Goal: Task Accomplishment & Management: Complete application form

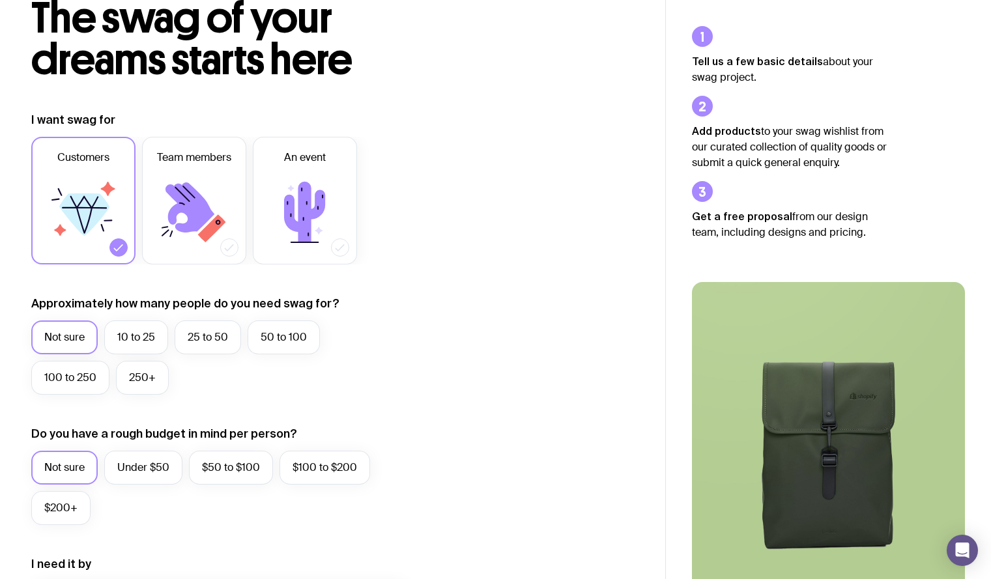
scroll to position [88, 0]
click at [296, 211] on icon at bounding box center [305, 212] width 78 height 78
click at [0, 0] on input "An event" at bounding box center [0, 0] width 0 height 0
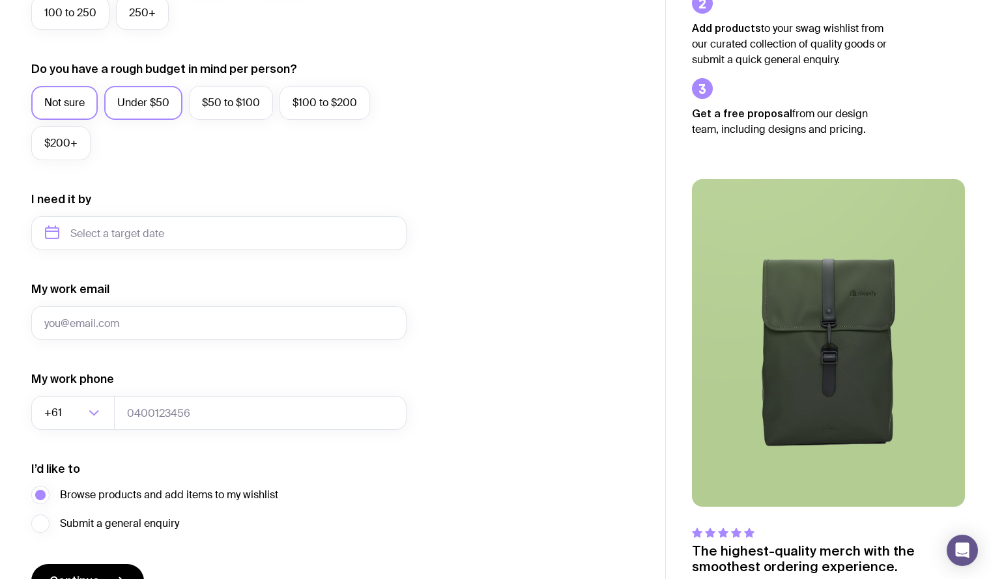
scroll to position [428, 0]
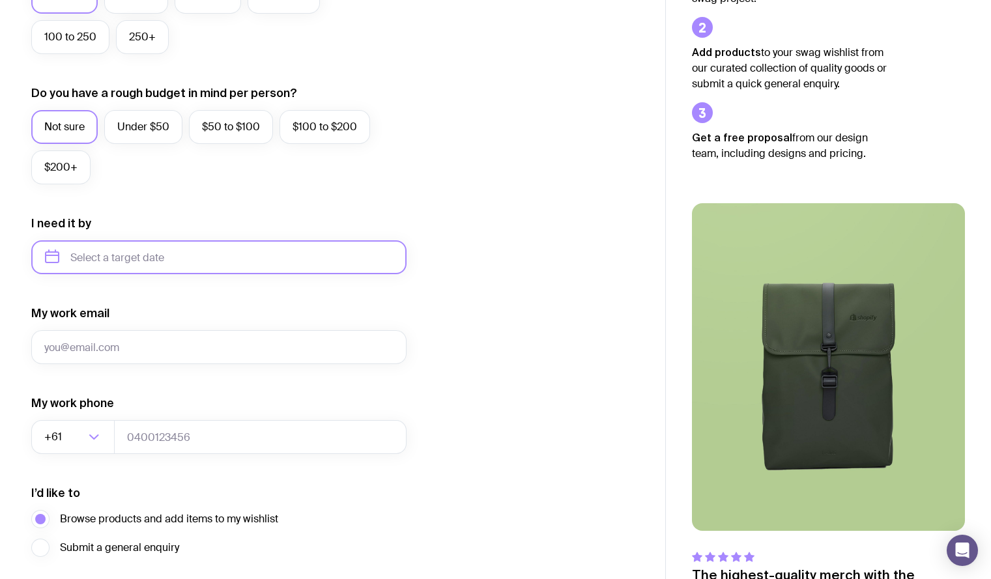
click at [147, 255] on input "text" at bounding box center [218, 257] width 375 height 34
click at [64, 413] on button "Oct" at bounding box center [62, 418] width 48 height 26
type input "[DATE]"
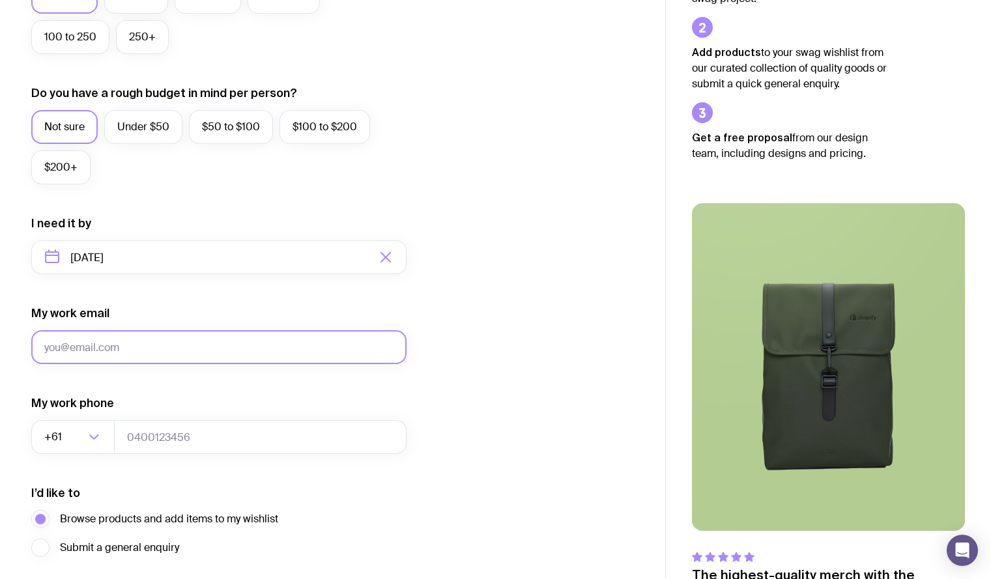
click at [158, 341] on input "My work email" at bounding box center [218, 347] width 375 height 34
type input "[EMAIL_ADDRESS][DOMAIN_NAME]"
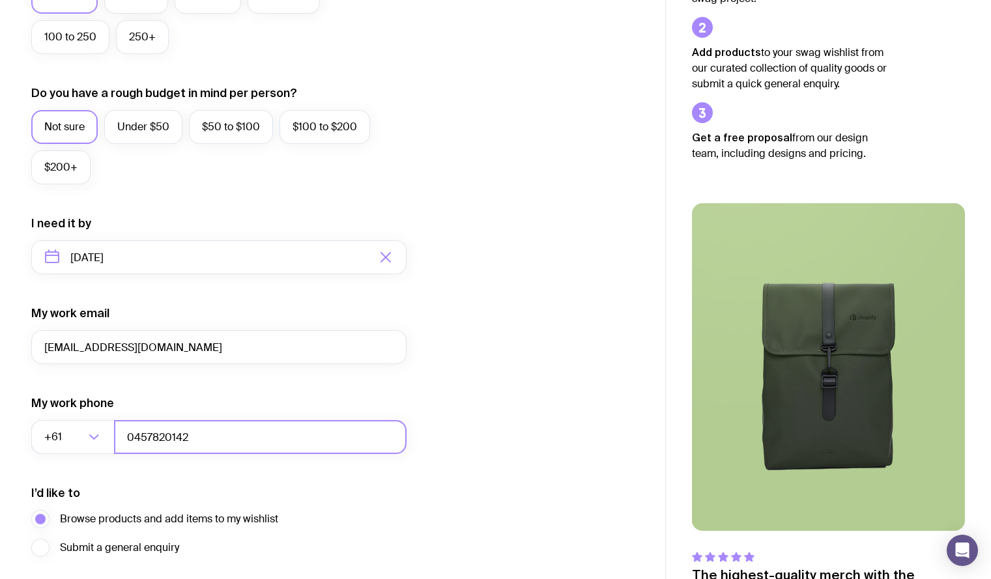
click at [142, 440] on input "0457820142" at bounding box center [260, 437] width 293 height 34
type input "0457820142"
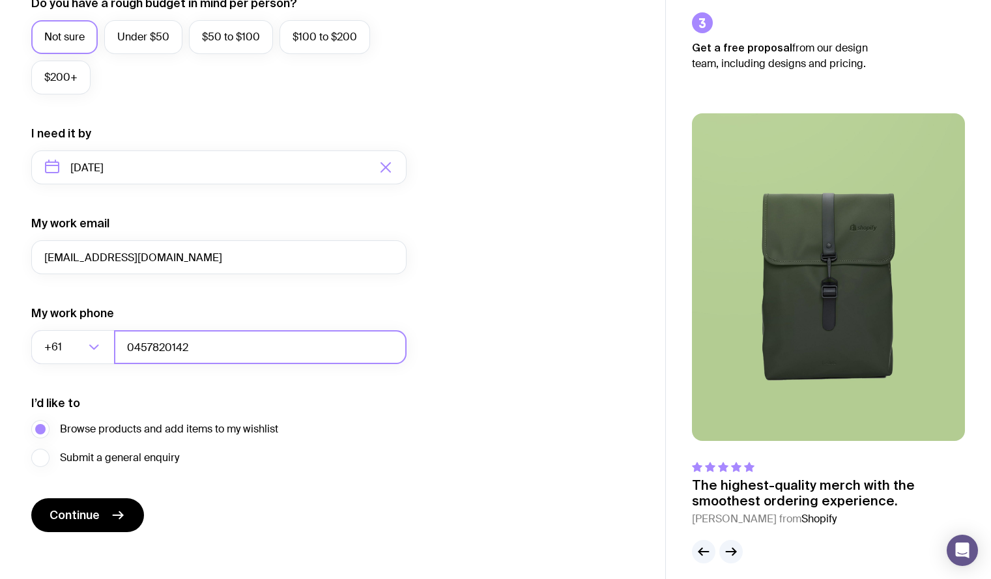
scroll to position [528, 0]
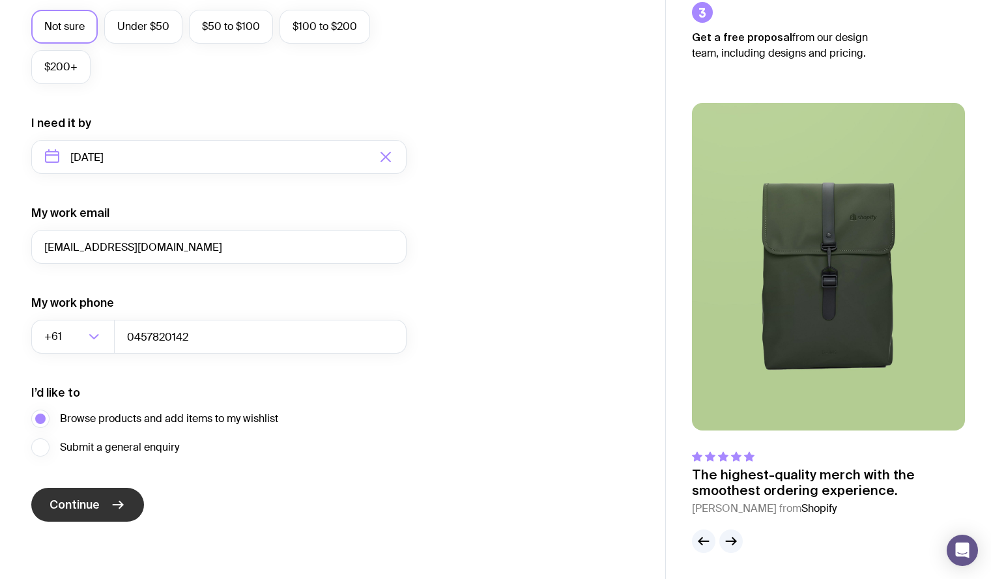
click at [104, 502] on button "Continue" at bounding box center [87, 505] width 113 height 34
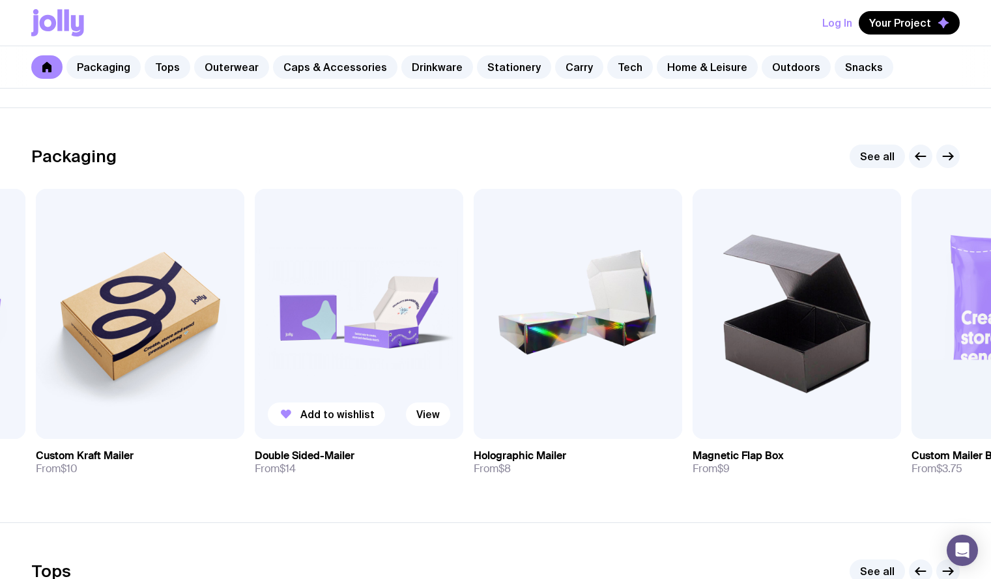
scroll to position [168, 0]
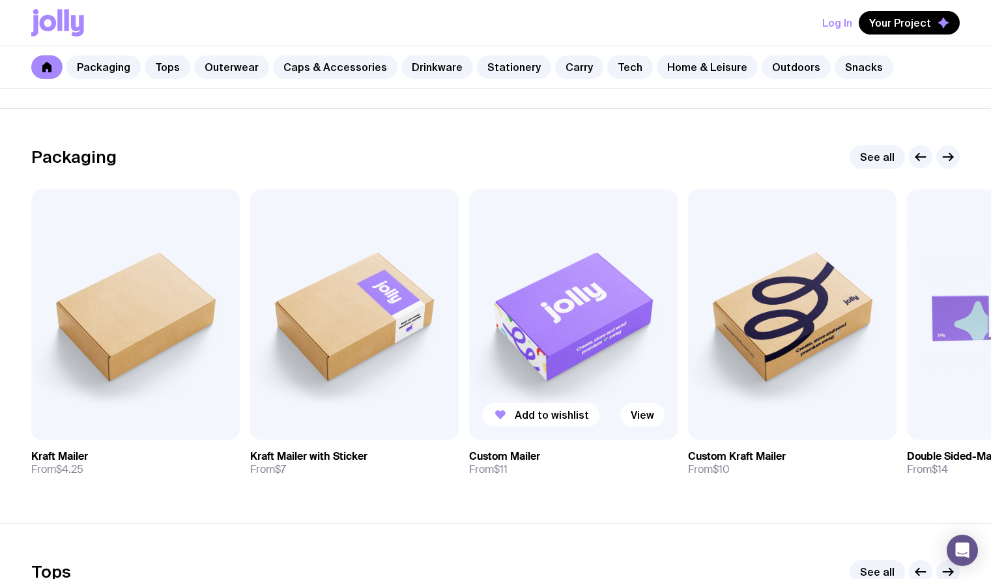
click at [601, 313] on img at bounding box center [573, 315] width 208 height 250
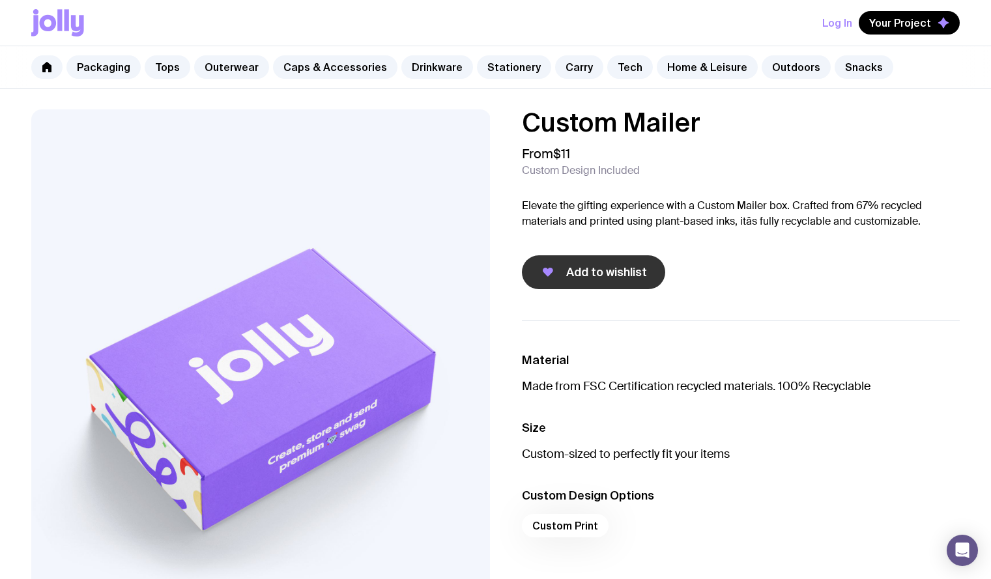
click at [601, 282] on button "Add to wishlist" at bounding box center [593, 272] width 143 height 34
click at [163, 69] on link "Tops" at bounding box center [168, 66] width 46 height 23
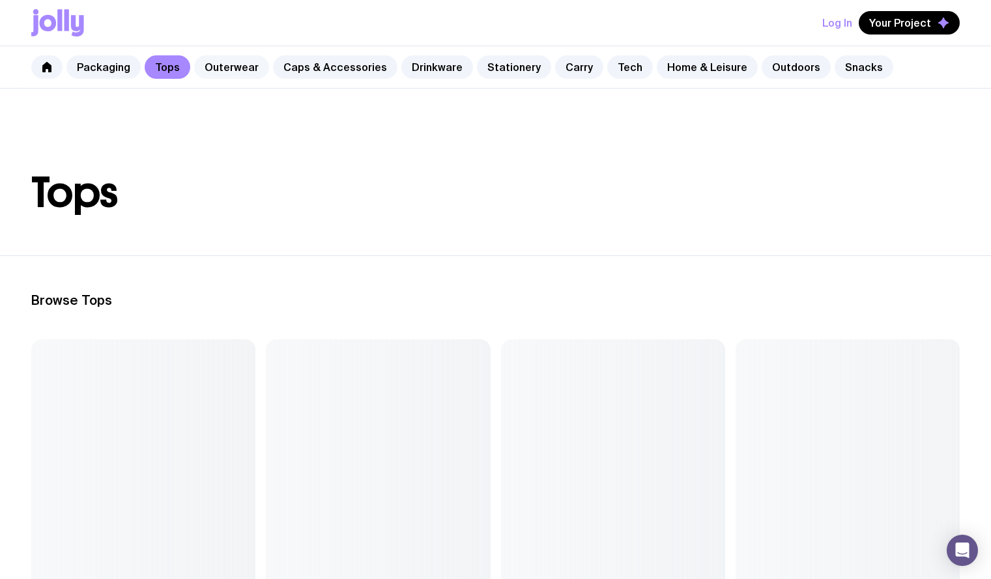
click at [221, 65] on link "Outerwear" at bounding box center [231, 66] width 75 height 23
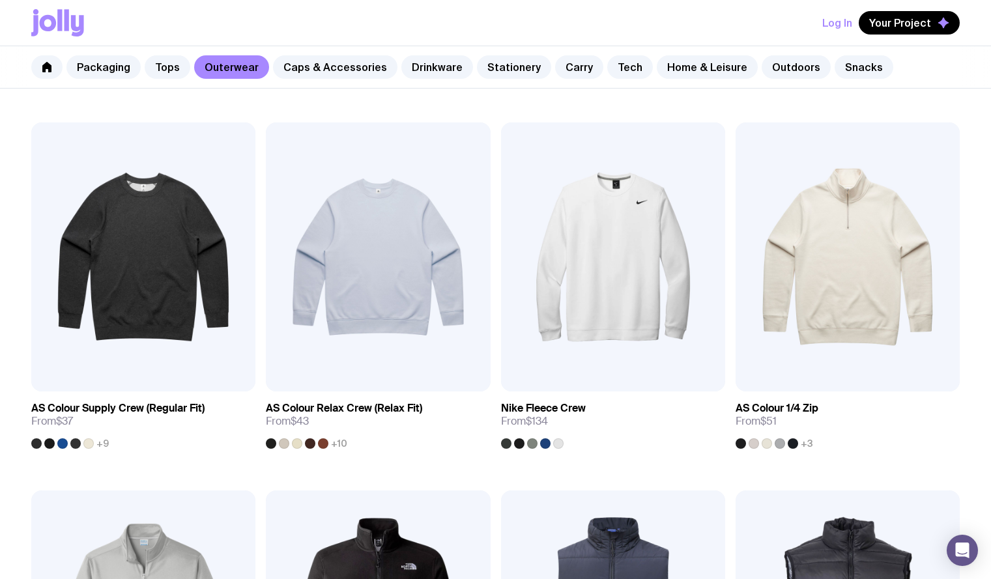
scroll to position [216, 0]
click at [38, 68] on link at bounding box center [46, 66] width 31 height 23
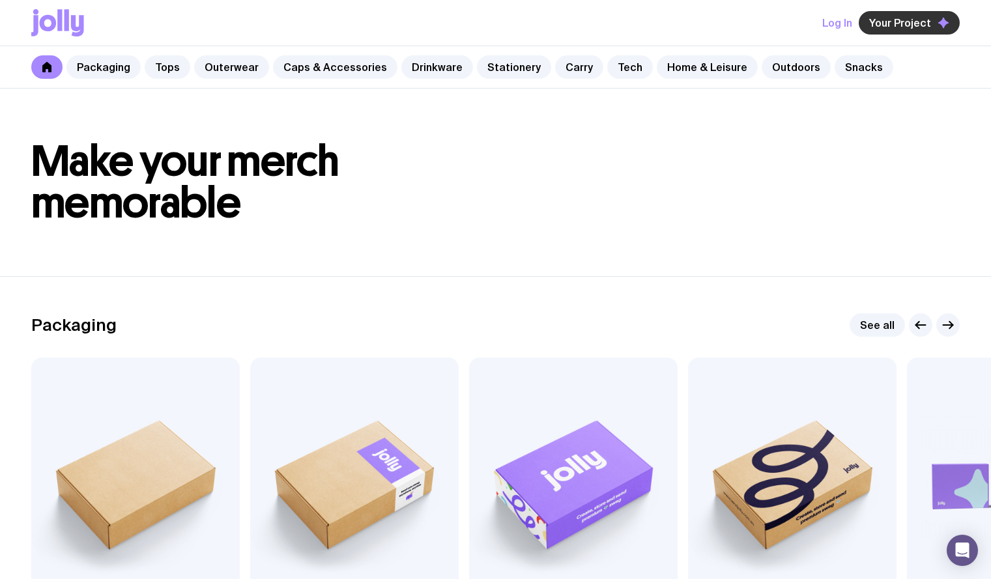
click at [907, 16] on span "Your Project" at bounding box center [900, 22] width 62 height 13
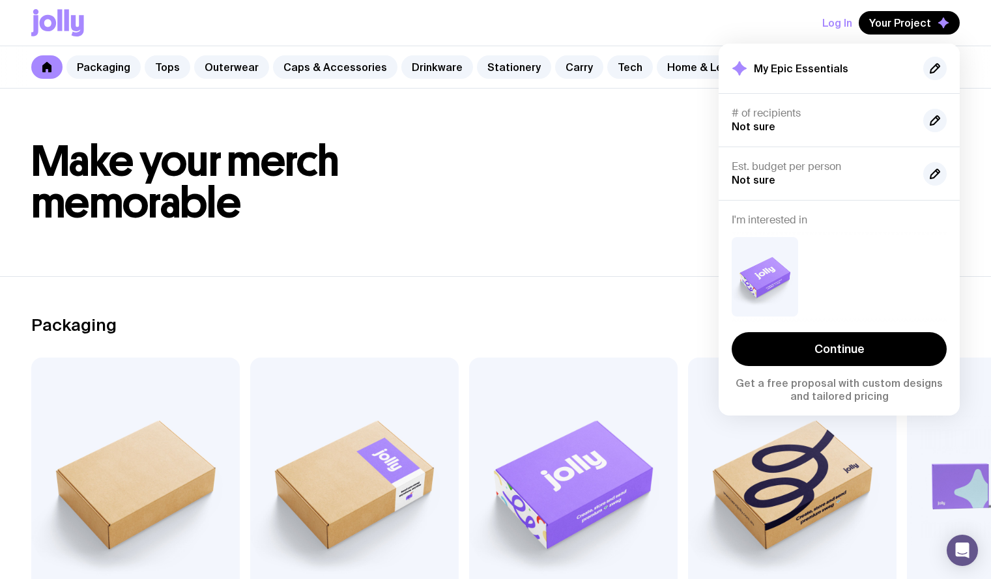
click at [495, 226] on header "Make your merch memorable" at bounding box center [495, 183] width 991 height 188
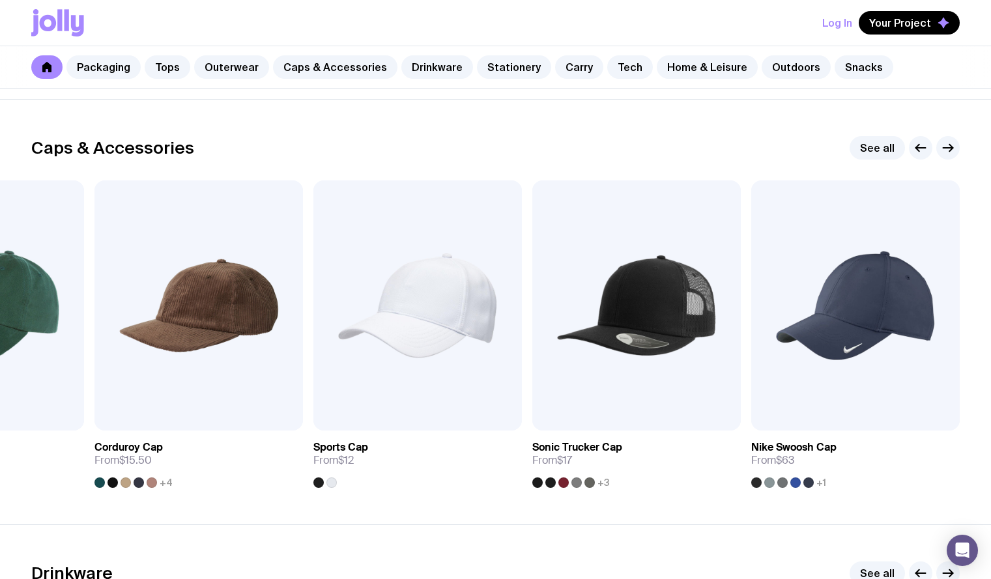
scroll to position [1443, 0]
click at [609, 364] on img at bounding box center [636, 305] width 208 height 250
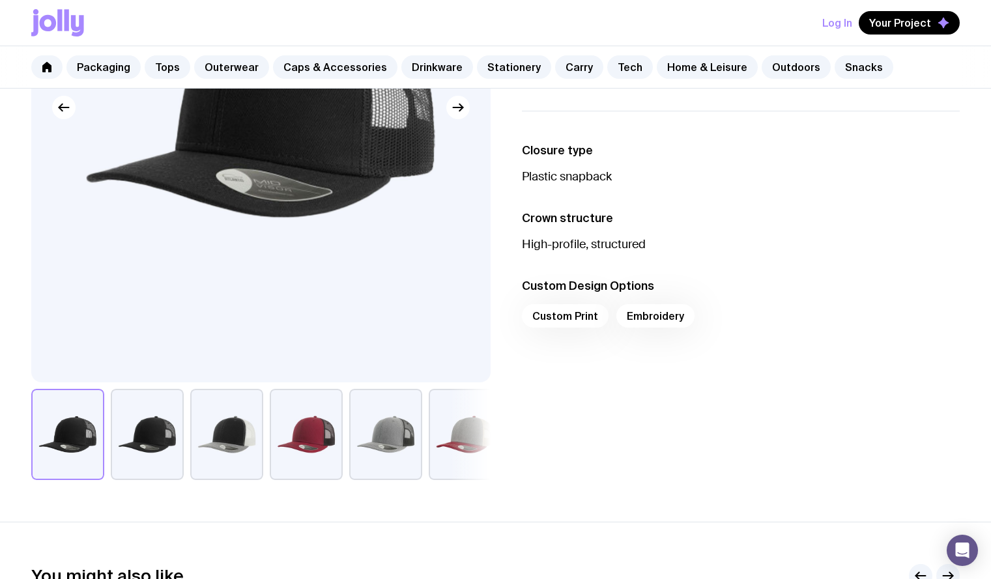
scroll to position [255, 0]
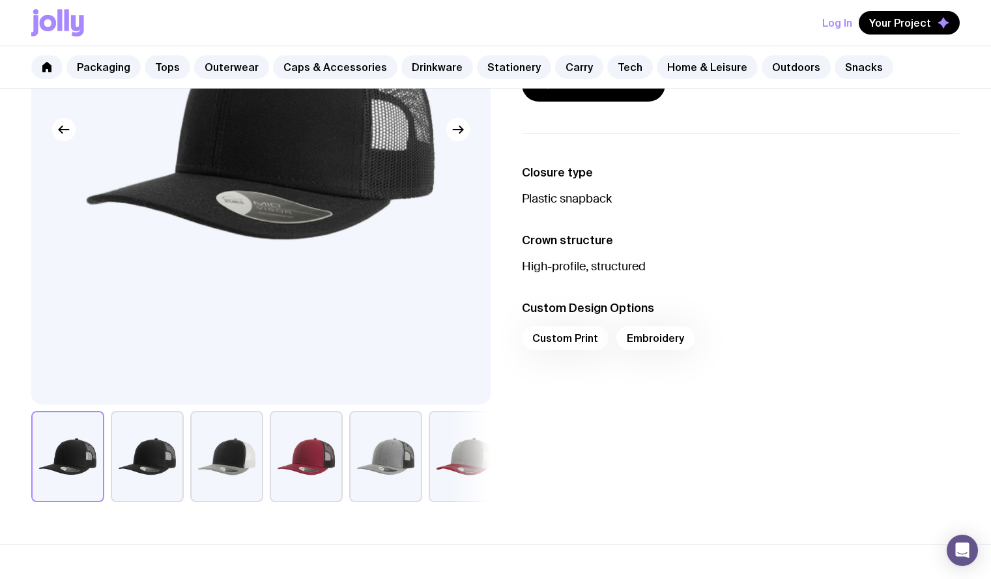
click at [141, 468] on button "button" at bounding box center [147, 456] width 73 height 91
click at [71, 471] on button "button" at bounding box center [67, 456] width 73 height 91
click at [222, 467] on button "button" at bounding box center [226, 456] width 73 height 91
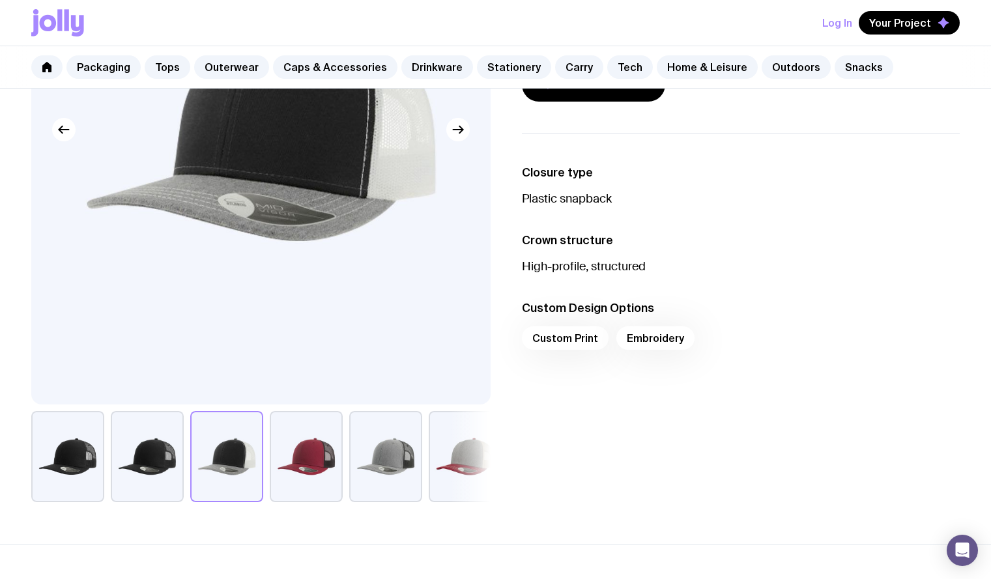
click at [149, 464] on button "button" at bounding box center [147, 456] width 73 height 91
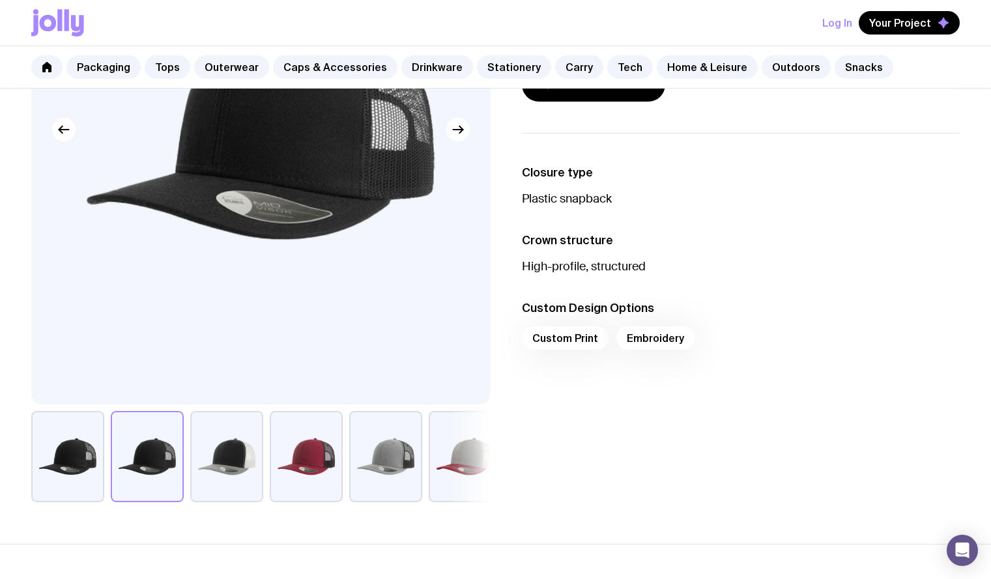
click at [64, 471] on button "button" at bounding box center [67, 456] width 73 height 91
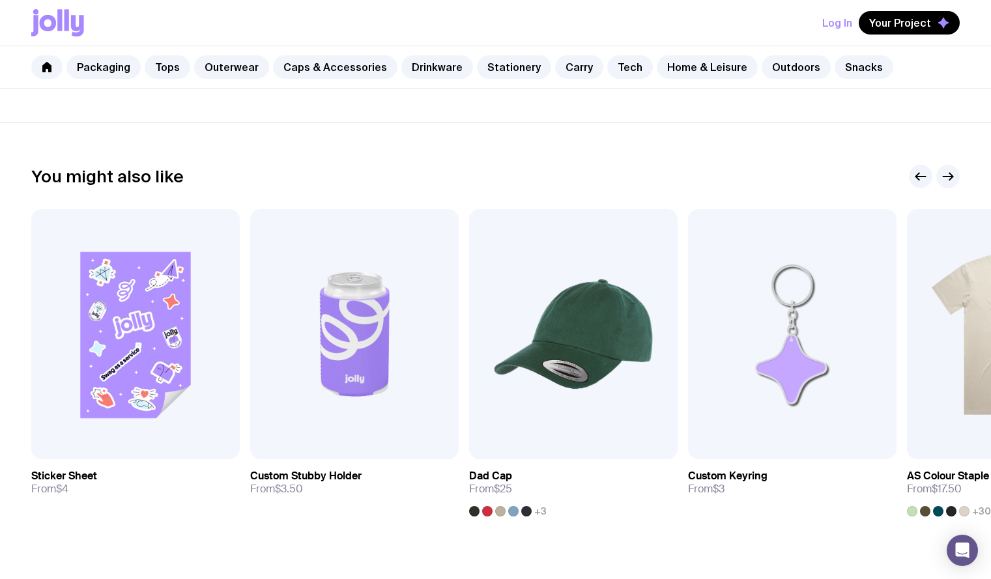
scroll to position [679, 0]
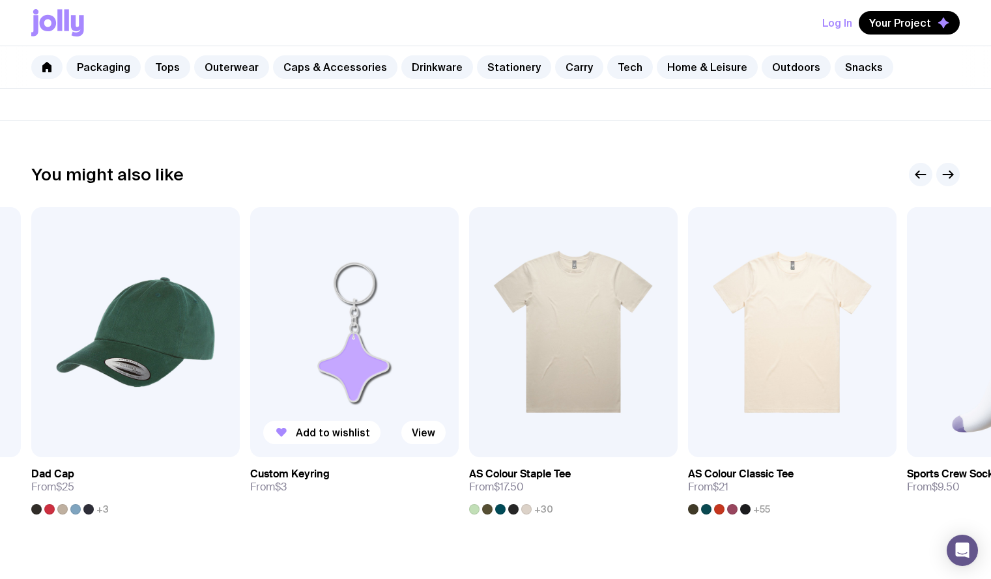
click at [349, 328] on img at bounding box center [354, 332] width 208 height 250
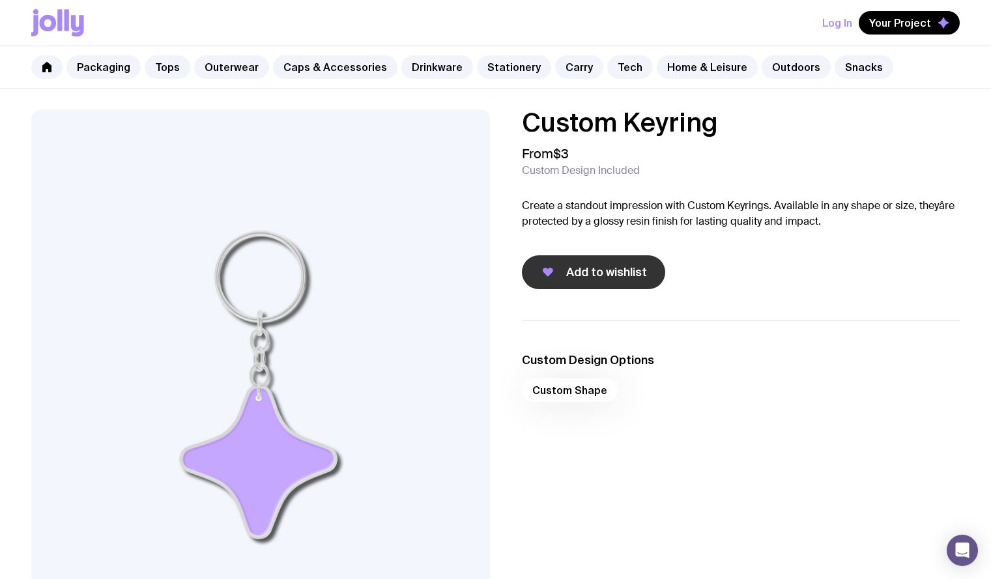
click at [605, 268] on span "Add to wishlist" at bounding box center [606, 272] width 81 height 16
click at [575, 382] on div "Custom Shape" at bounding box center [741, 394] width 438 height 31
click at [568, 395] on div "Custom Shape" at bounding box center [741, 394] width 438 height 31
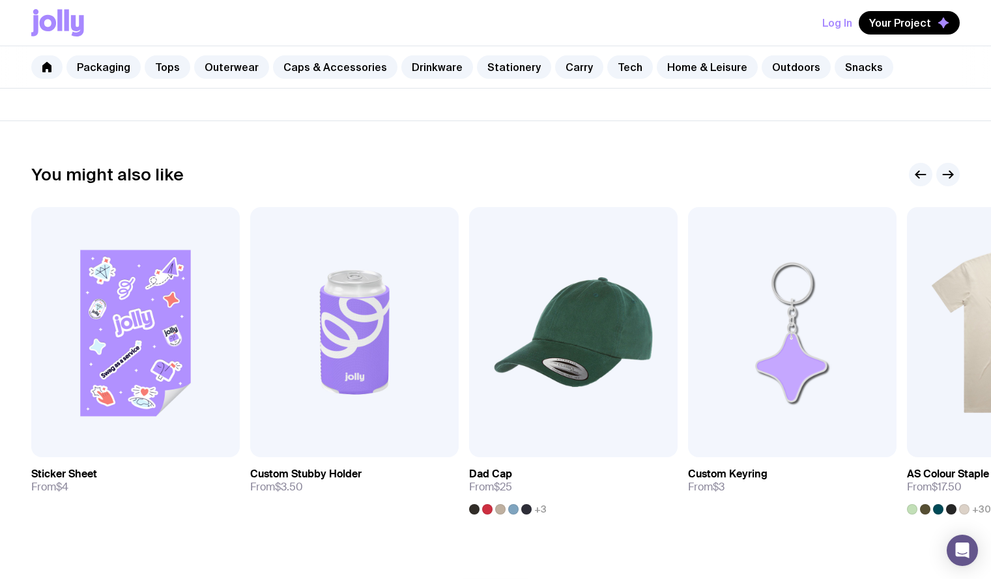
scroll to position [820, 0]
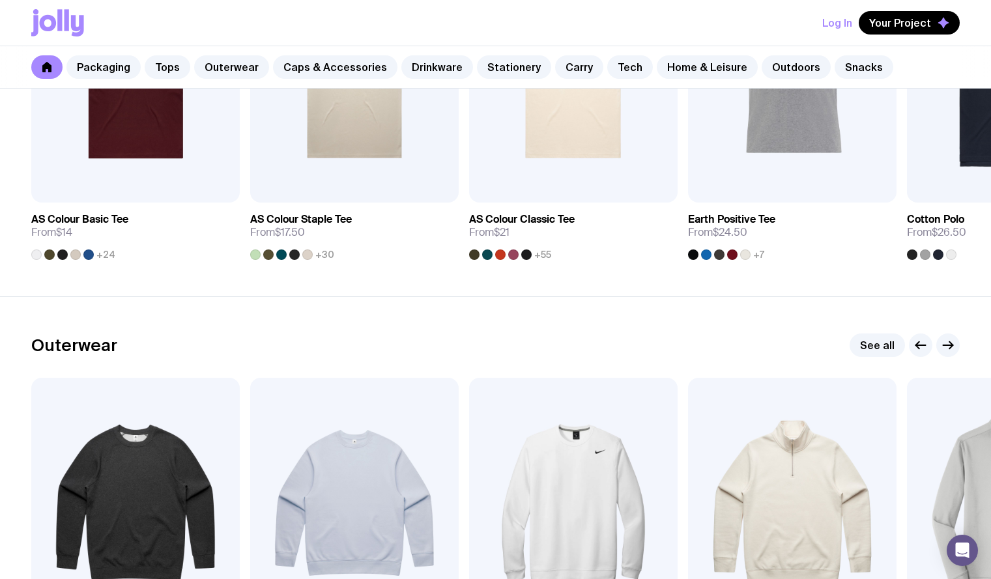
scroll to position [216, 0]
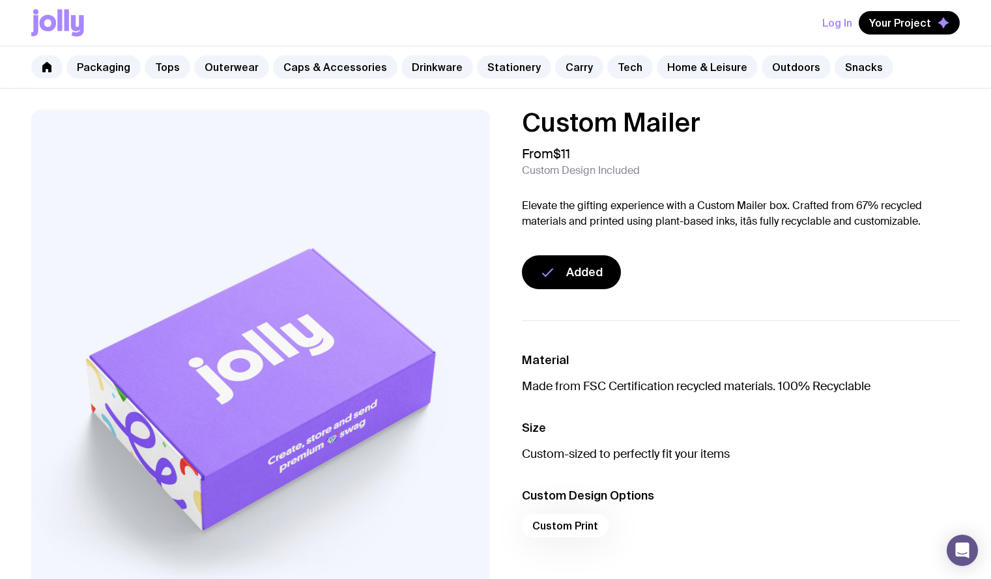
scroll to position [168, 0]
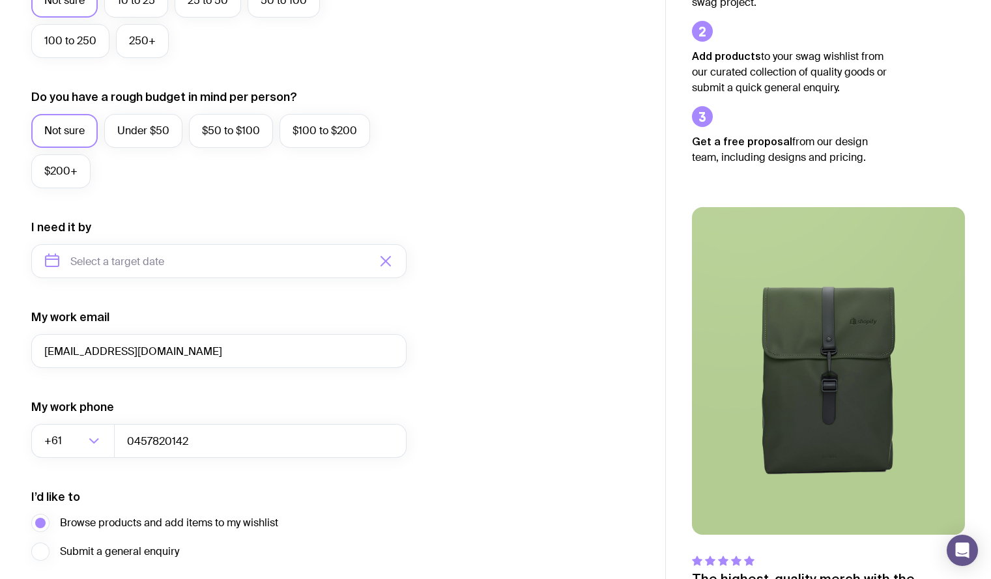
scroll to position [528, 0]
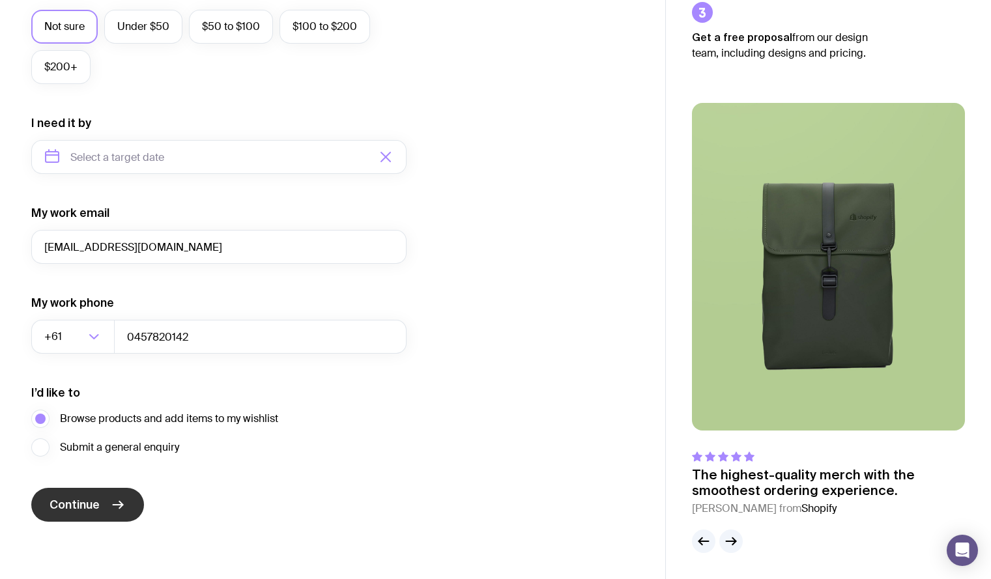
click at [100, 515] on button "Continue" at bounding box center [87, 505] width 113 height 34
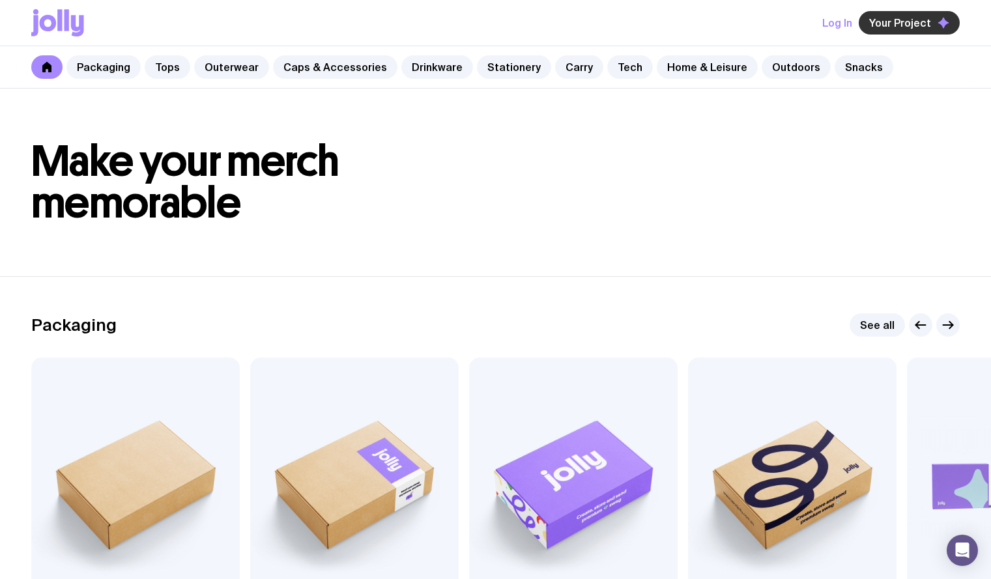
click at [919, 26] on span "Your Project" at bounding box center [900, 22] width 62 height 13
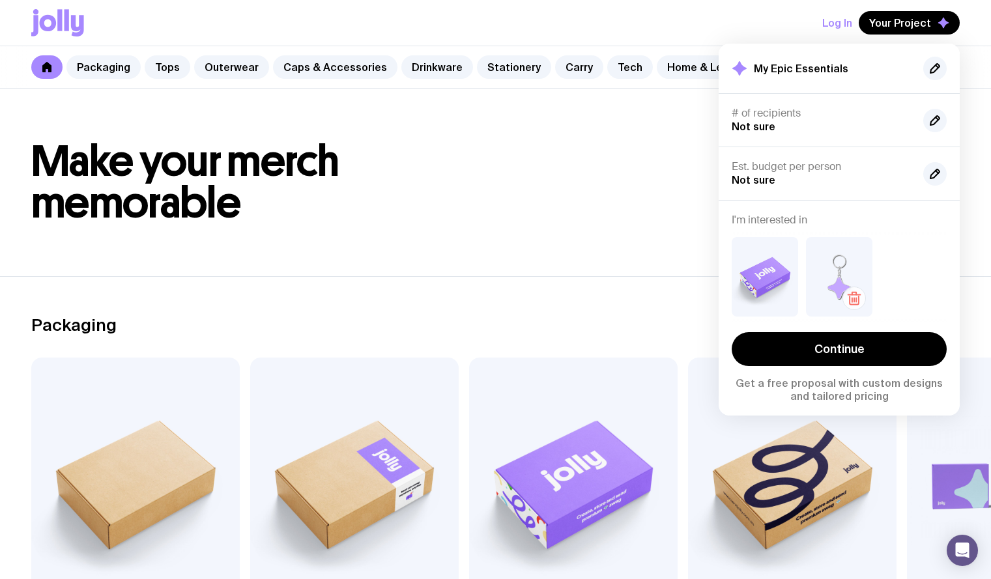
click at [848, 295] on icon "button" at bounding box center [854, 295] width 12 height 0
click at [781, 299] on icon "button" at bounding box center [780, 299] width 16 height 16
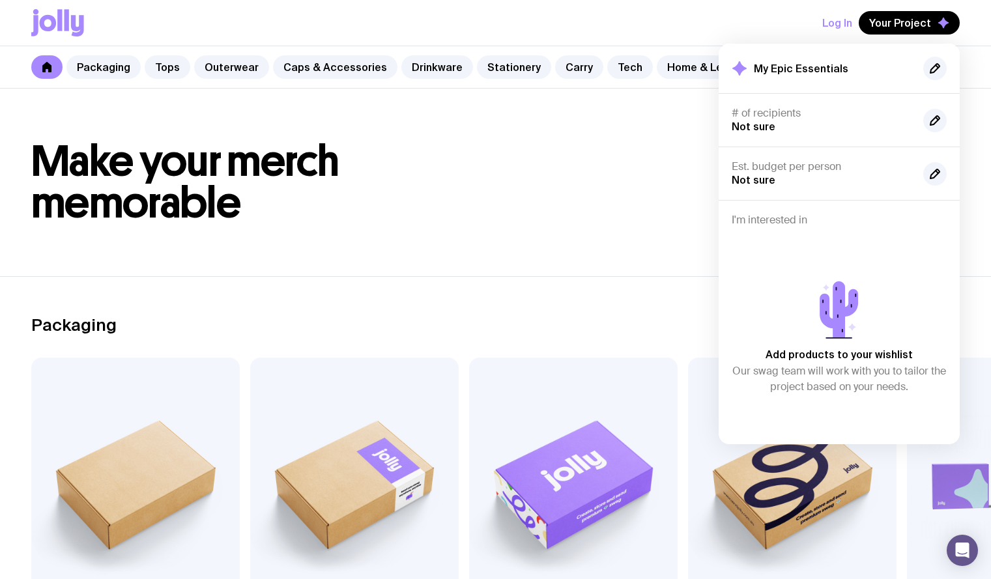
click at [642, 272] on header "Make your merch memorable" at bounding box center [495, 183] width 991 height 188
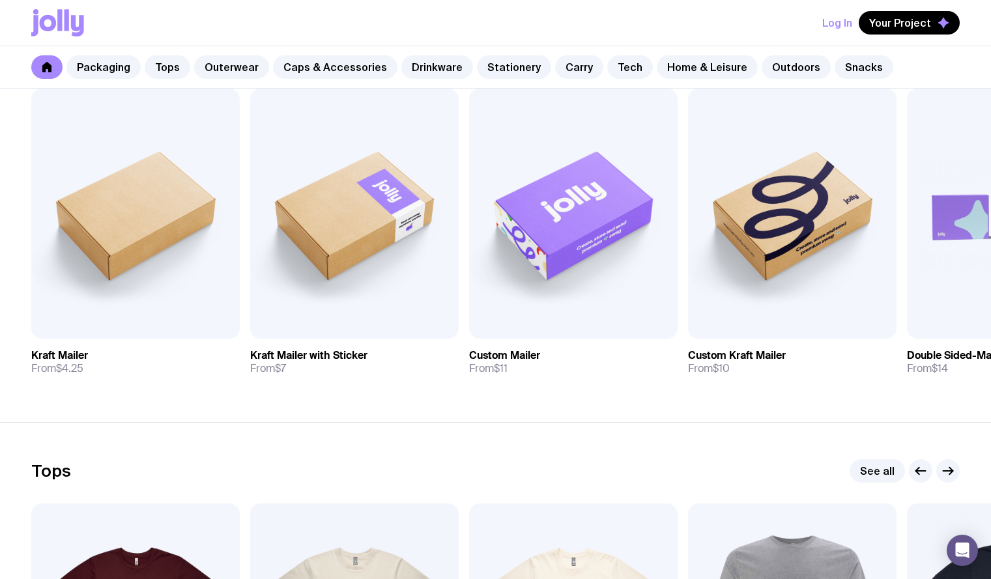
scroll to position [261, 0]
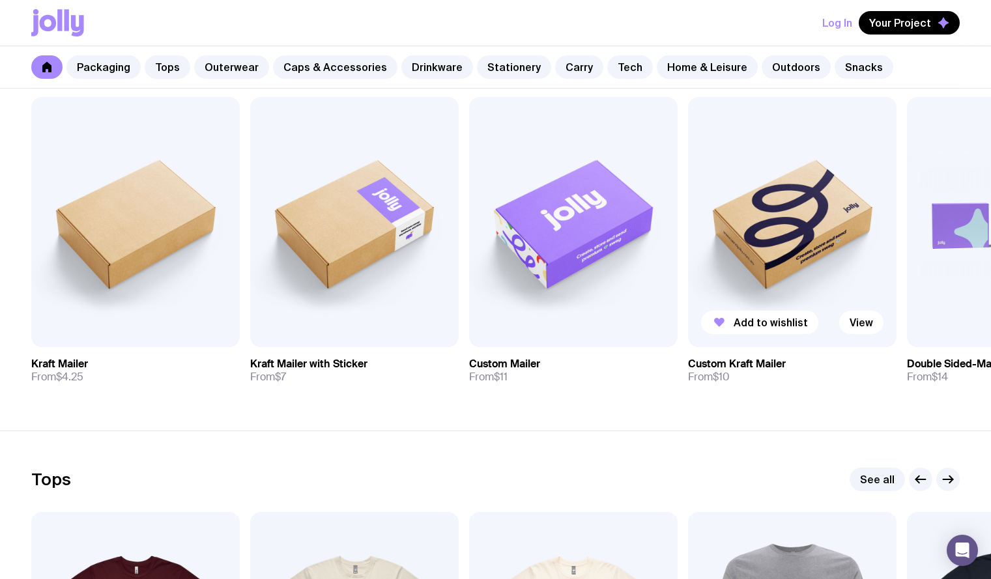
click at [788, 221] on img at bounding box center [792, 222] width 208 height 250
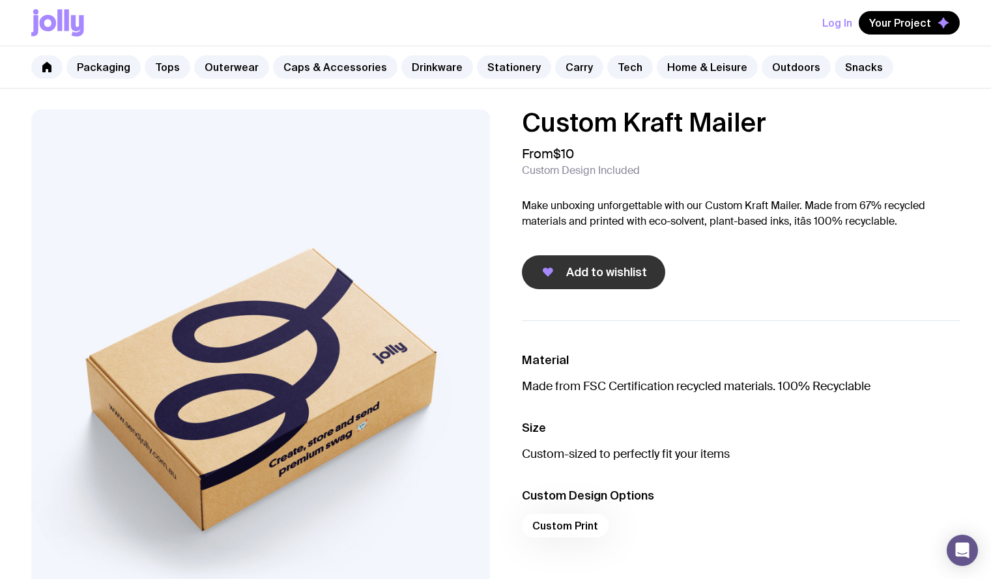
click at [569, 280] on button "Add to wishlist" at bounding box center [593, 272] width 143 height 34
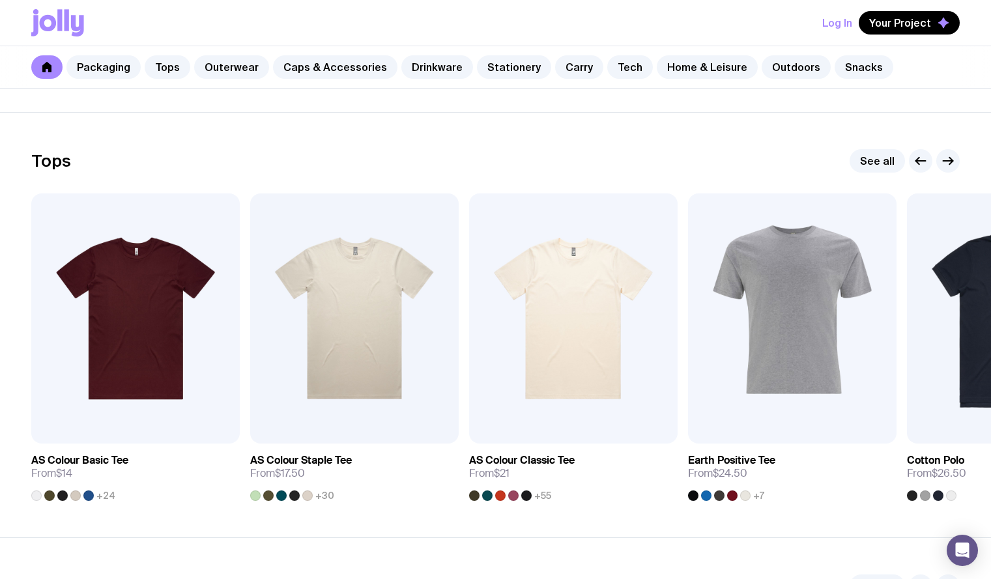
scroll to position [582, 0]
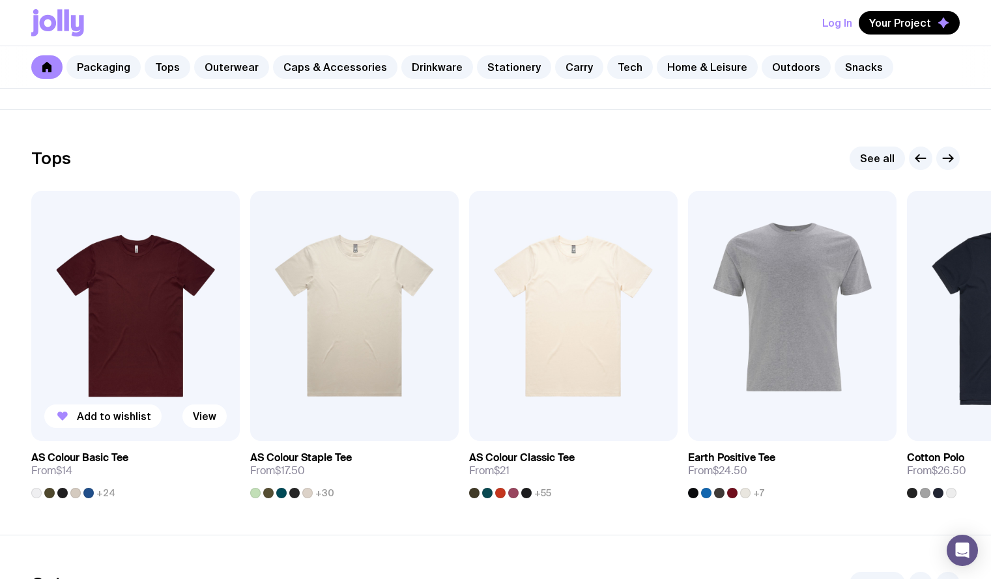
click at [119, 346] on img at bounding box center [135, 316] width 208 height 250
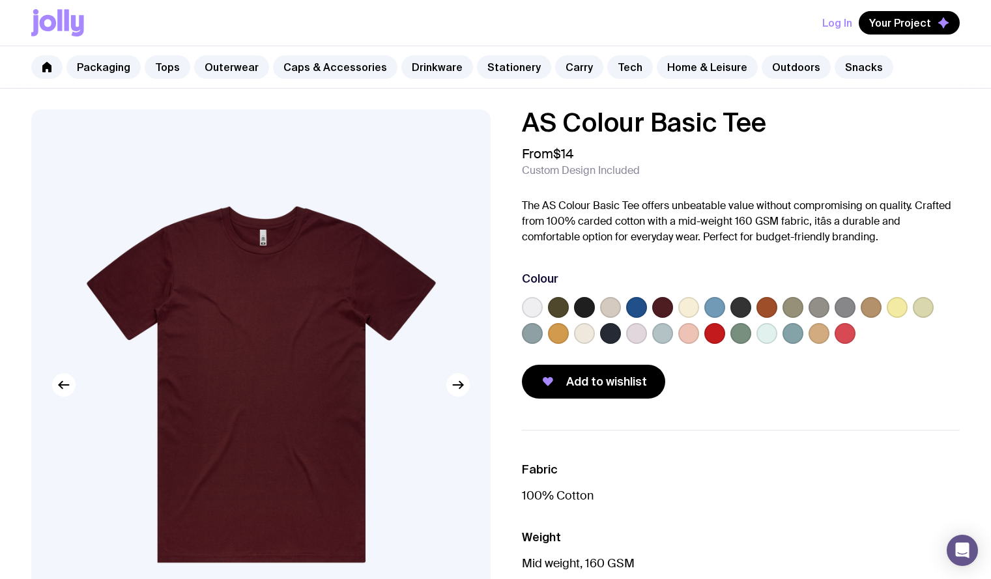
click at [661, 330] on label at bounding box center [662, 333] width 21 height 21
click at [0, 0] on input "radio" at bounding box center [0, 0] width 0 height 0
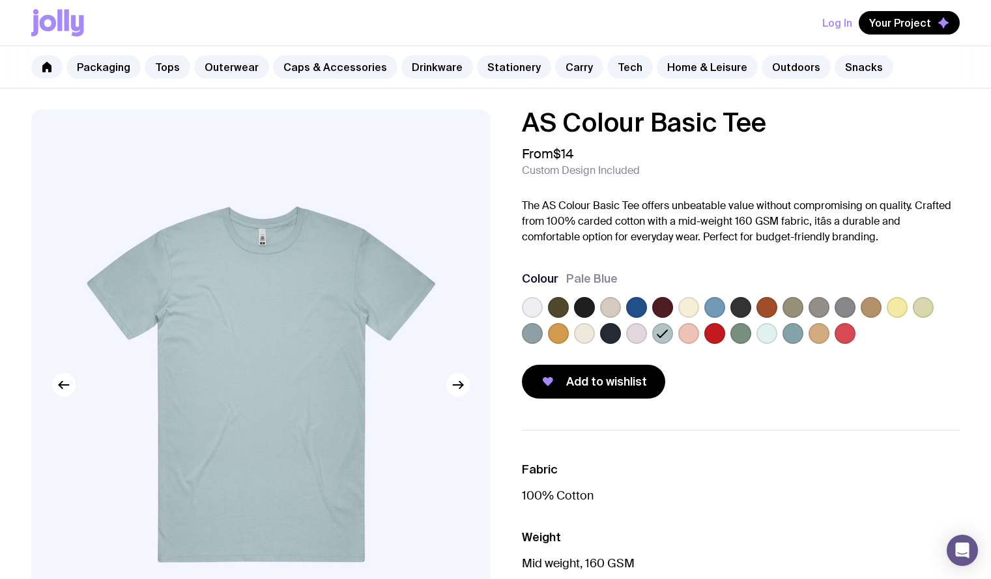
click at [532, 314] on label at bounding box center [532, 307] width 21 height 21
click at [0, 0] on input "radio" at bounding box center [0, 0] width 0 height 0
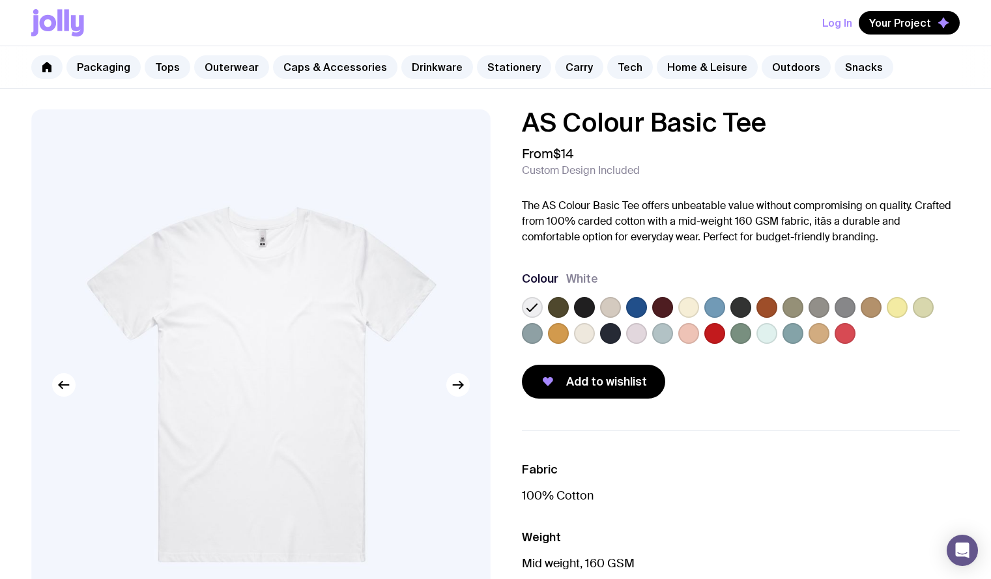
click at [584, 311] on label at bounding box center [584, 307] width 21 height 21
click at [0, 0] on input "radio" at bounding box center [0, 0] width 0 height 0
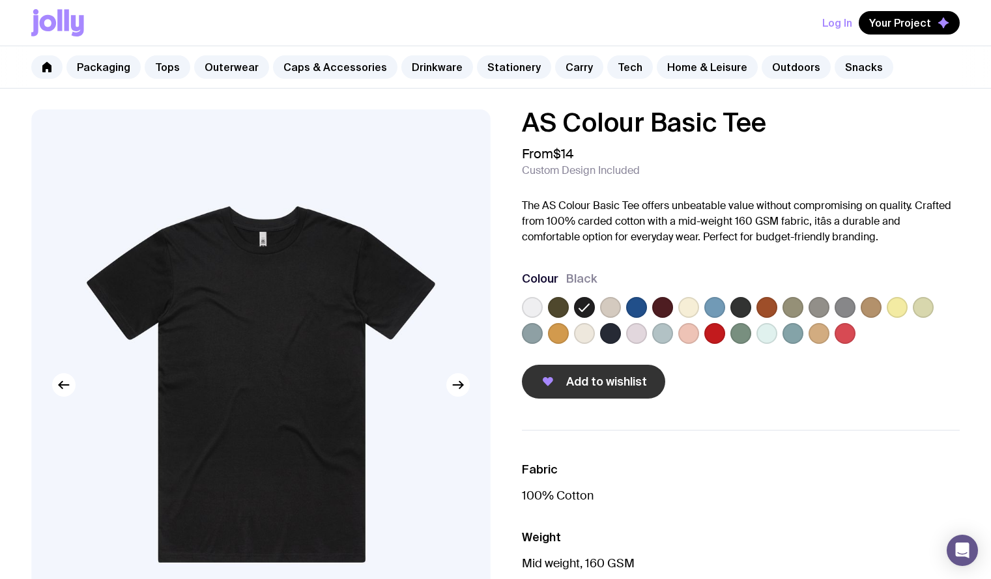
click at [585, 385] on span "Add to wishlist" at bounding box center [606, 382] width 81 height 16
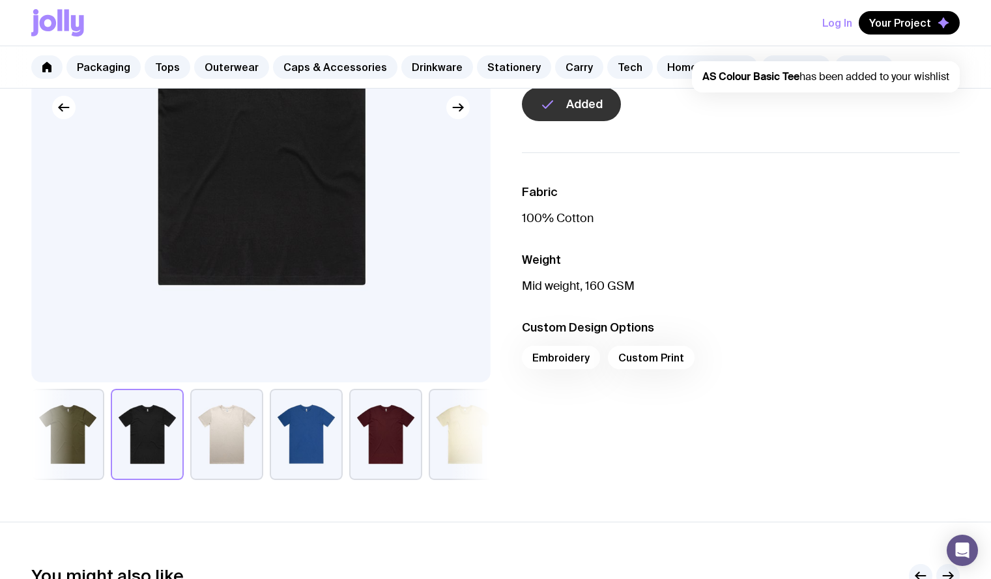
scroll to position [278, 0]
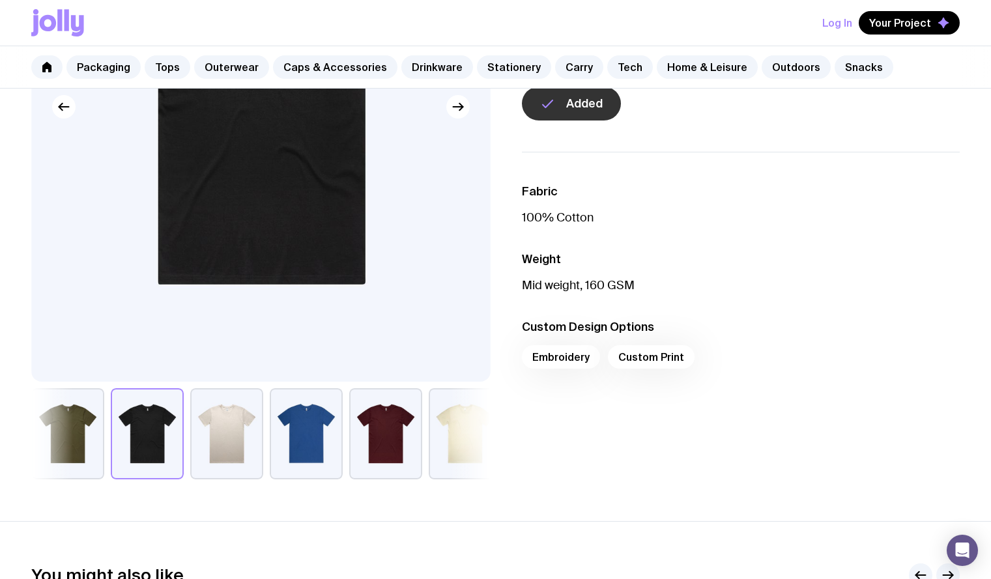
click at [550, 362] on div "Embroidery Custom Print" at bounding box center [741, 360] width 438 height 31
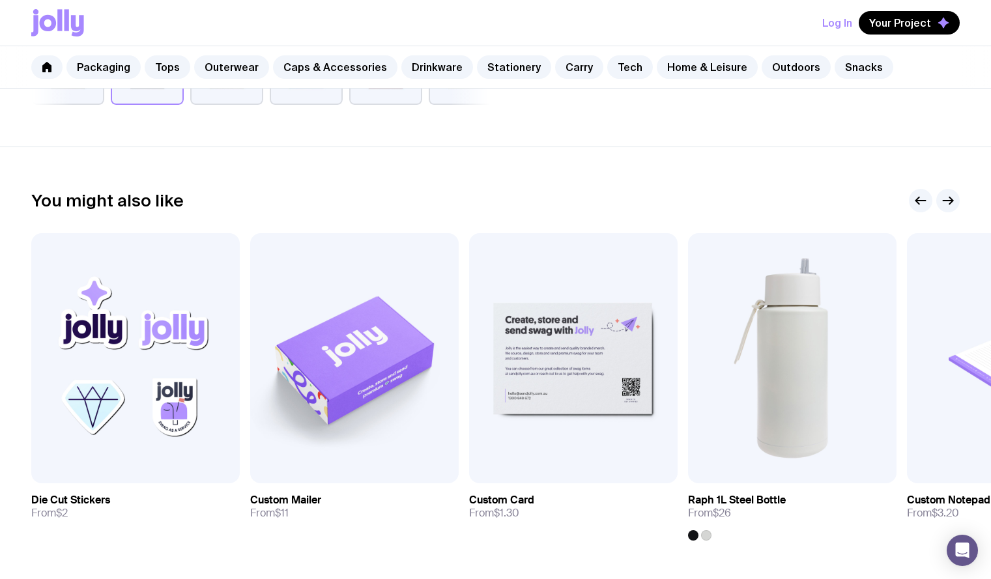
scroll to position [661, 0]
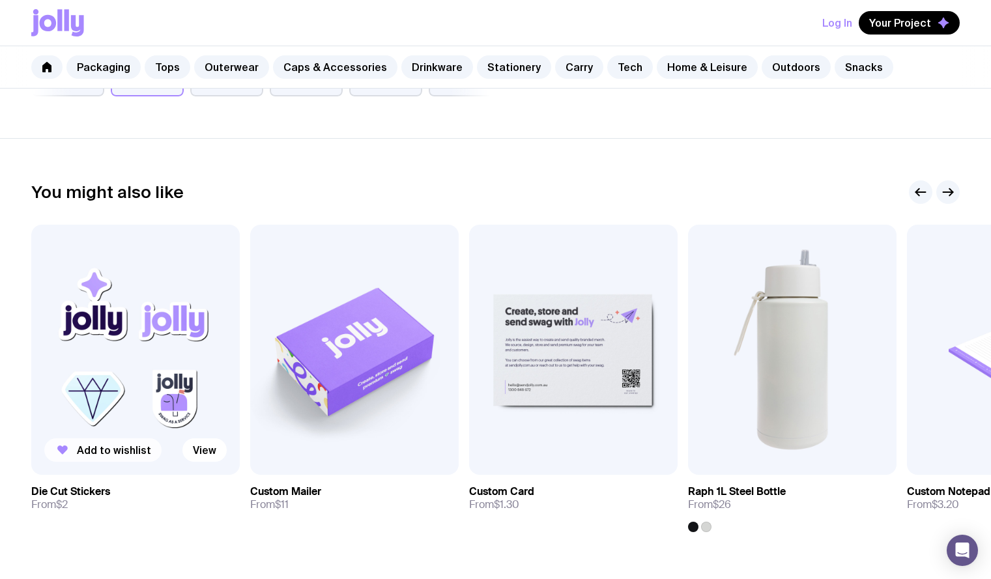
click at [96, 448] on span "Add to wishlist" at bounding box center [114, 450] width 74 height 13
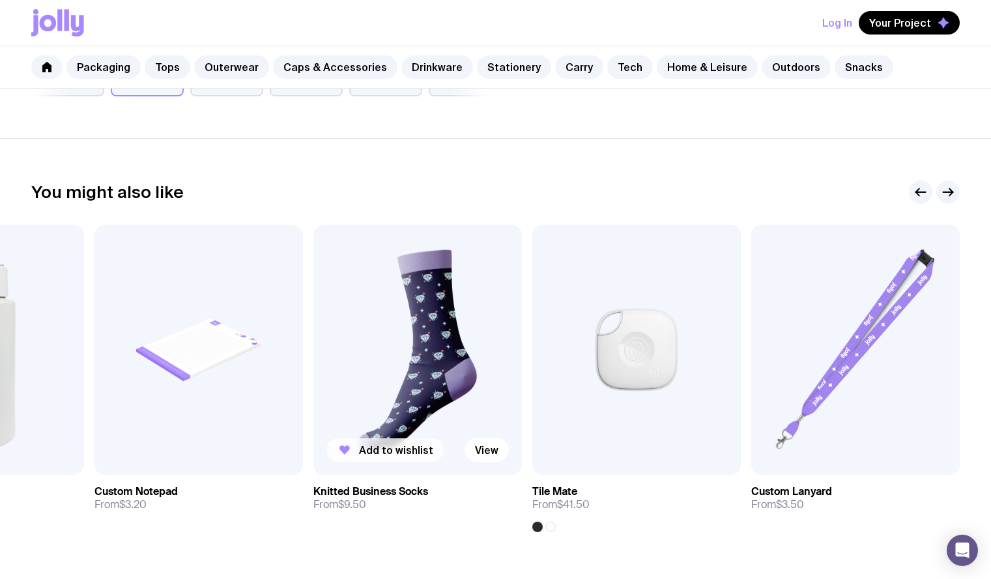
click at [381, 451] on span "Add to wishlist" at bounding box center [396, 450] width 74 height 13
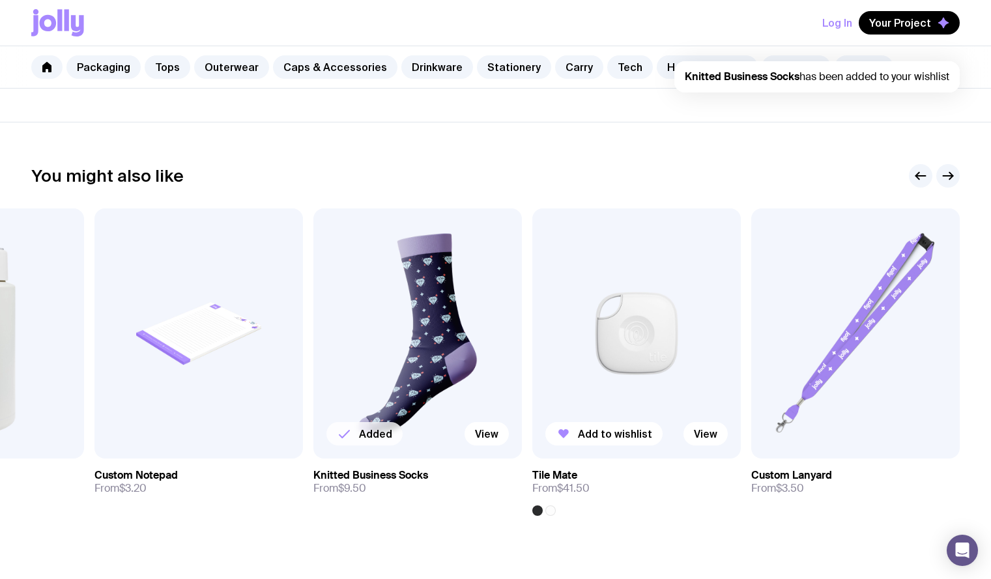
scroll to position [674, 0]
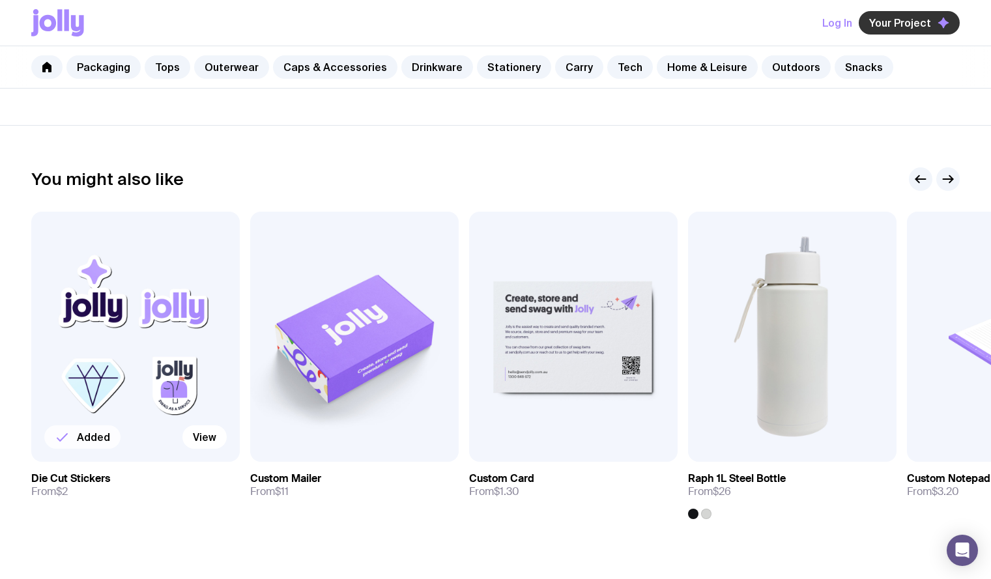
click at [908, 28] on span "Your Project" at bounding box center [900, 22] width 62 height 13
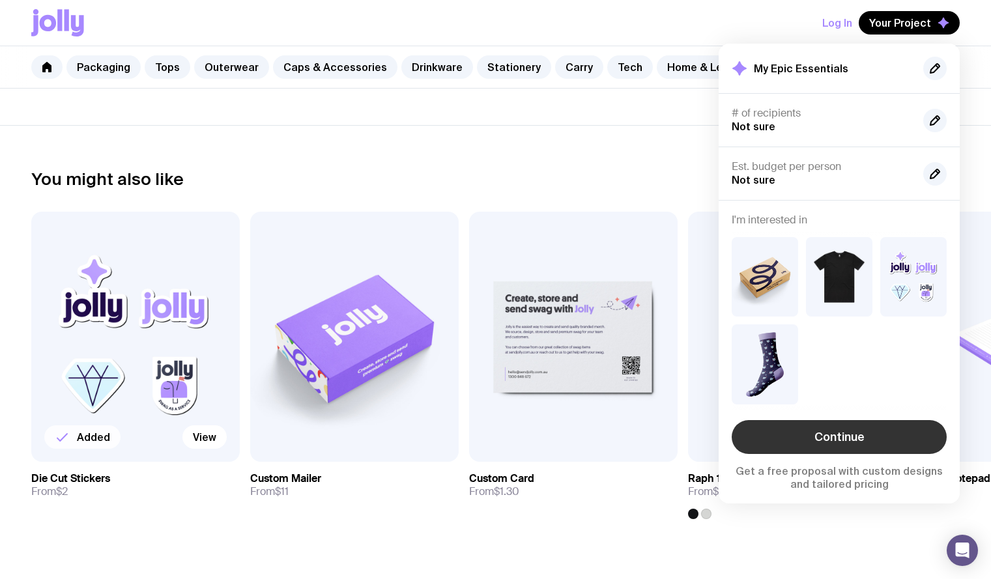
click at [821, 435] on link "Continue" at bounding box center [839, 437] width 215 height 34
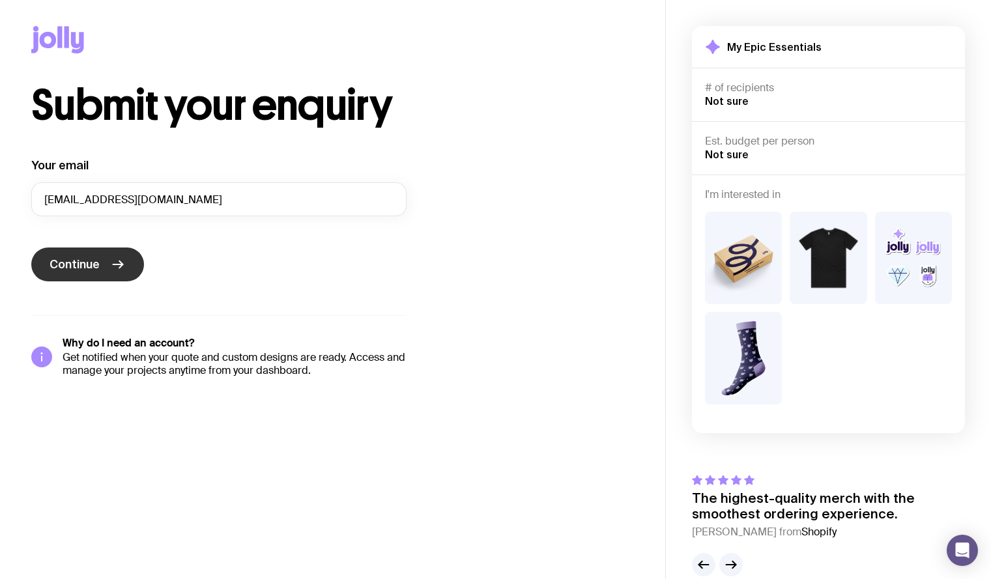
click at [87, 269] on span "Continue" at bounding box center [75, 265] width 50 height 16
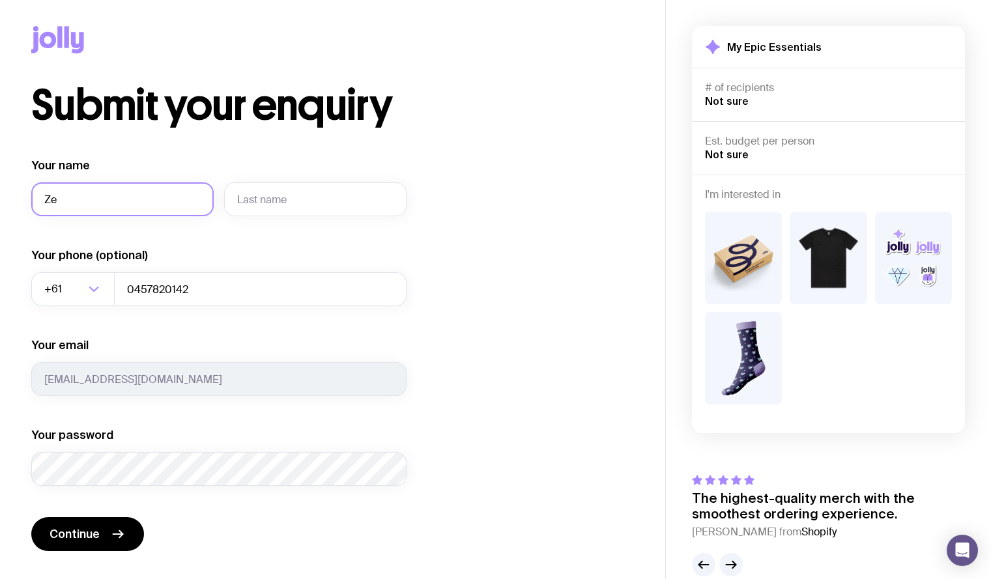
type input "Zee"
type input "[PERSON_NAME]"
type input "Zee"
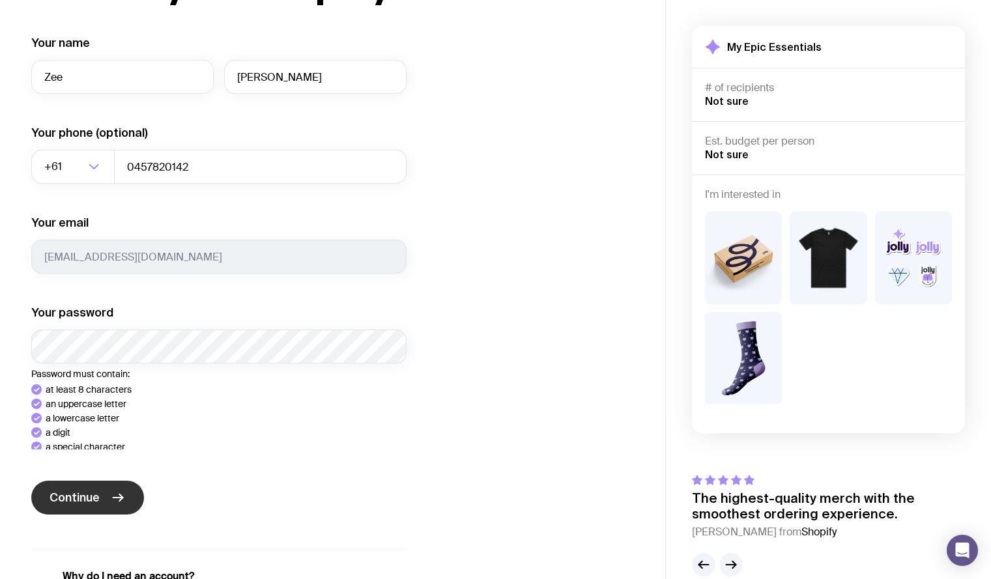
click at [54, 506] on div "Your name [PERSON_NAME] Your phone (optional) +61 Loading... 0457820142 Your em…" at bounding box center [218, 322] width 375 height 575
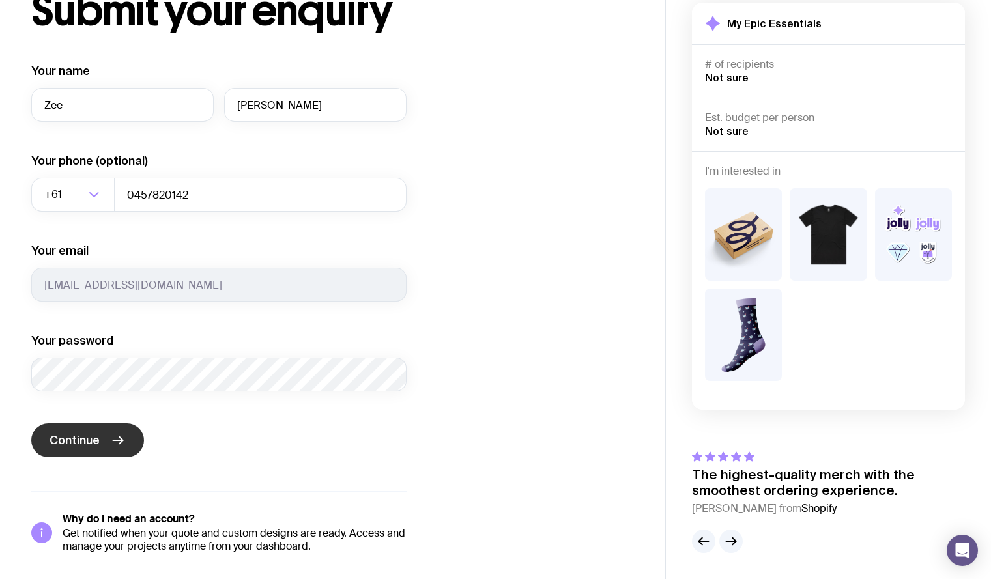
scroll to position [94, 0]
click at [87, 440] on span "Continue" at bounding box center [75, 441] width 50 height 16
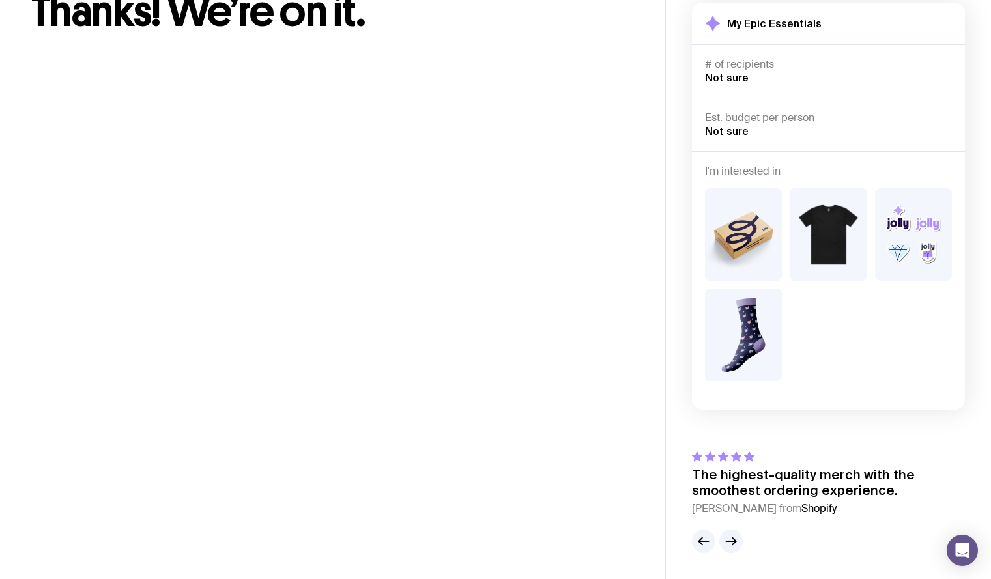
scroll to position [23, 0]
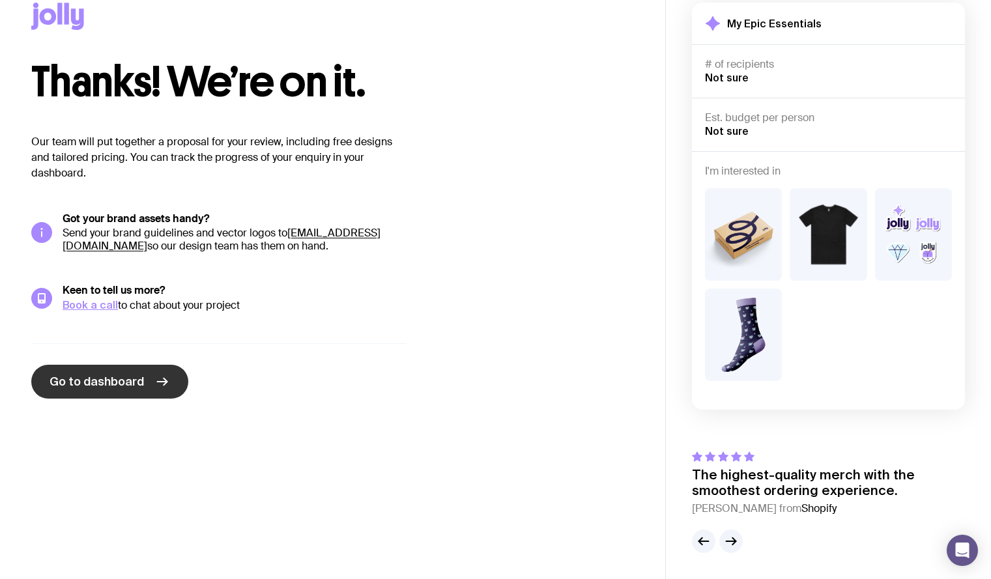
click at [88, 382] on span "Go to dashboard" at bounding box center [97, 382] width 94 height 16
